Goal: Task Accomplishment & Management: Manage account settings

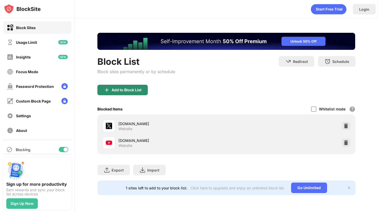
click at [130, 95] on div "Add to Block List" at bounding box center [122, 90] width 50 height 11
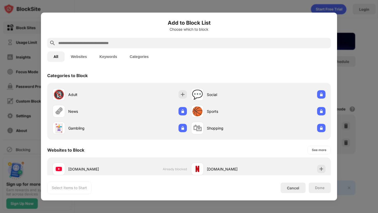
click at [139, 45] on input "text" at bounding box center [193, 43] width 271 height 6
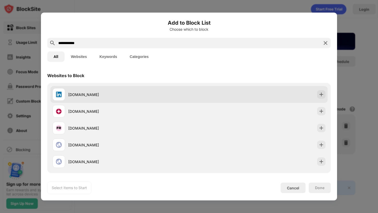
type input "**********"
click at [122, 91] on div "linkedin.com" at bounding box center [121, 94] width 137 height 13
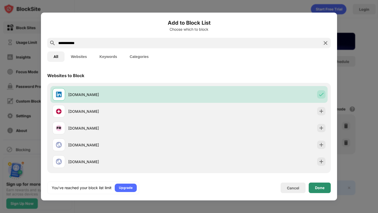
click at [317, 188] on div "Done" at bounding box center [319, 188] width 9 height 4
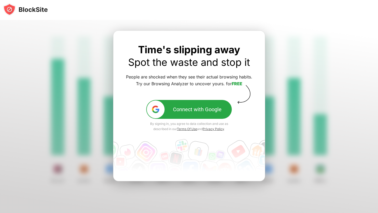
click at [290, 23] on div at bounding box center [189, 117] width 378 height 194
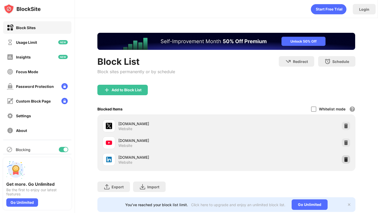
click at [344, 160] on img at bounding box center [346, 159] width 5 height 5
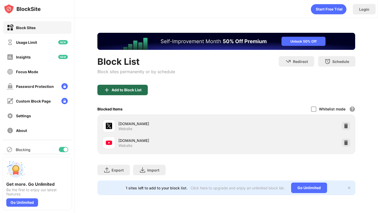
click at [128, 88] on div "Add to Block List" at bounding box center [127, 90] width 30 height 4
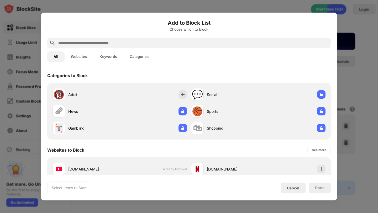
click at [122, 43] on input "text" at bounding box center [193, 43] width 271 height 6
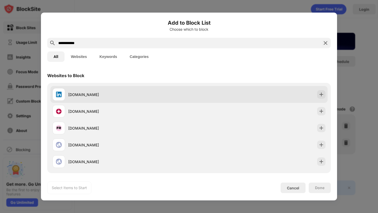
type input "**********"
click at [137, 96] on div "linkedin.com" at bounding box center [128, 95] width 121 height 6
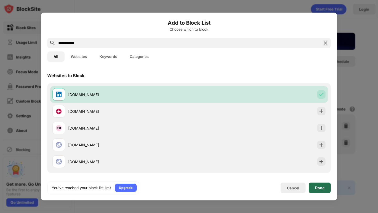
click at [315, 190] on div "Done" at bounding box center [320, 188] width 22 height 11
